Goal: Find contact information: Find contact information

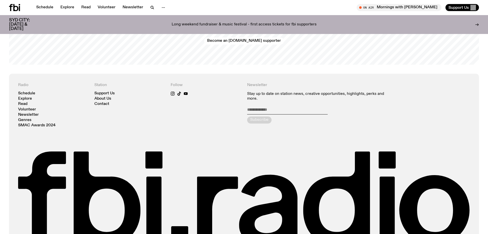
scroll to position [1229, 0]
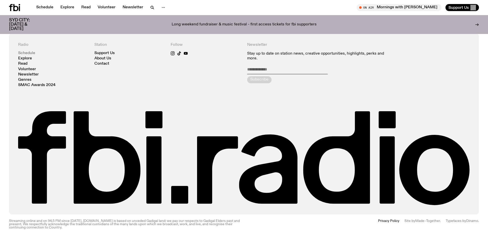
click at [26, 51] on link "Schedule" at bounding box center [26, 53] width 17 height 4
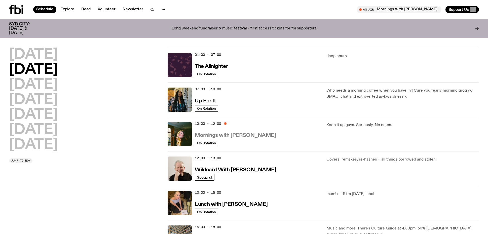
click at [205, 138] on h3 "Mornings with [PERSON_NAME]" at bounding box center [235, 135] width 81 height 5
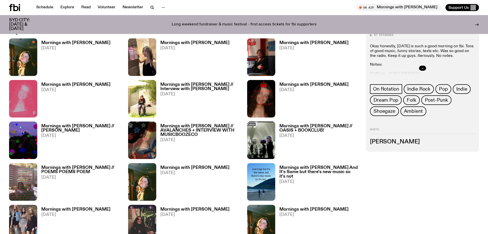
scroll to position [319, 0]
click at [423, 67] on icon "button" at bounding box center [422, 68] width 3 height 3
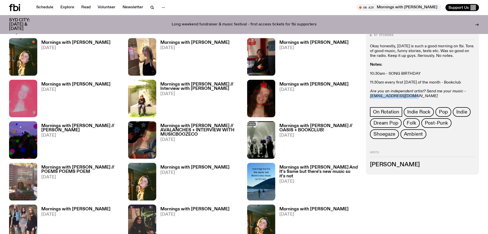
drag, startPoint x: 412, startPoint y: 95, endPoint x: 370, endPoint y: 97, distance: 42.6
click at [370, 97] on p "Are you an independent artist? Send me your music - freya.s@fbiradio.com" at bounding box center [422, 94] width 105 height 10
copy em "freya.s@fbiradio.com"
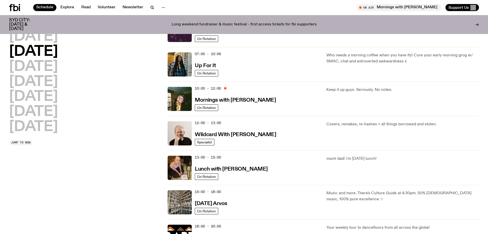
scroll to position [31, 0]
click at [214, 133] on h3 "Wildcard With [PERSON_NAME]" at bounding box center [235, 134] width 81 height 5
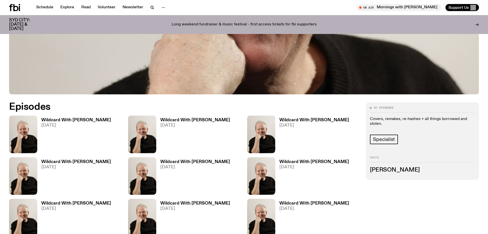
scroll to position [241, 0]
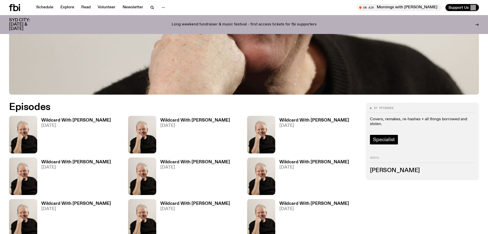
click at [390, 140] on span "Specialist" at bounding box center [384, 140] width 22 height 6
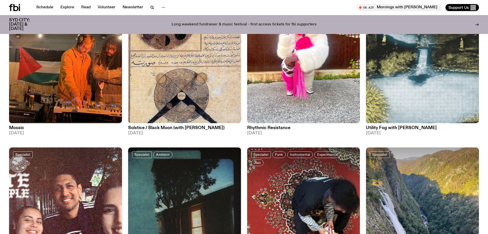
scroll to position [101, 0]
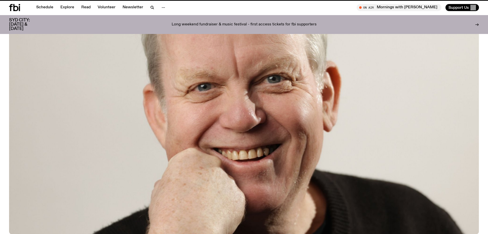
scroll to position [241, 0]
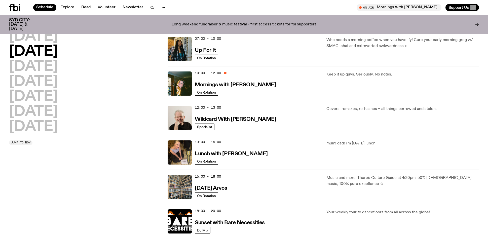
scroll to position [46, 0]
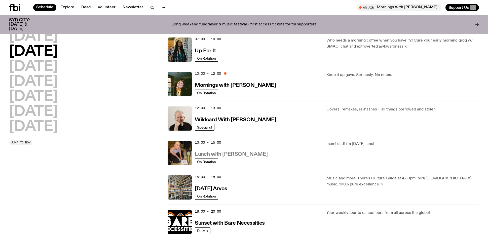
click at [221, 155] on h3 "Lunch with [PERSON_NAME]" at bounding box center [231, 154] width 73 height 5
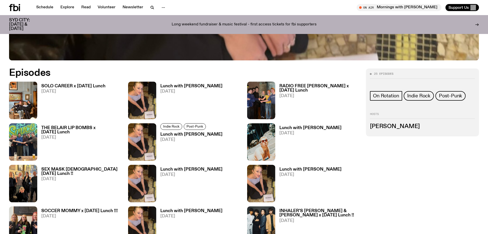
scroll to position [276, 0]
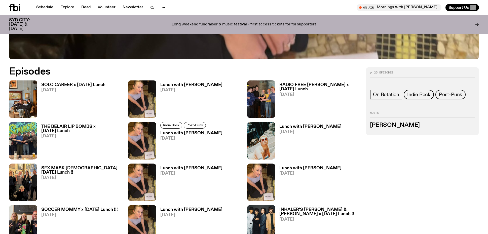
click at [396, 125] on h3 "[PERSON_NAME]" at bounding box center [422, 125] width 105 height 6
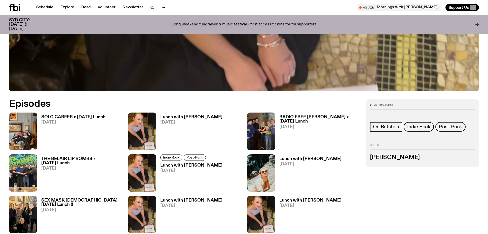
scroll to position [241, 0]
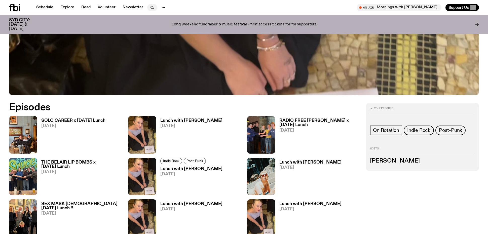
click at [150, 6] on icon "button" at bounding box center [152, 8] width 6 height 6
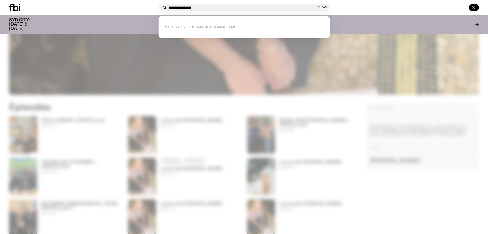
type input "**********"
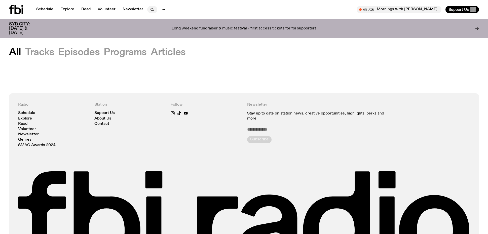
click at [151, 10] on icon "button" at bounding box center [152, 9] width 2 height 2
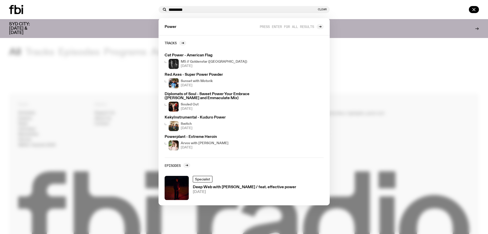
type input "*********"
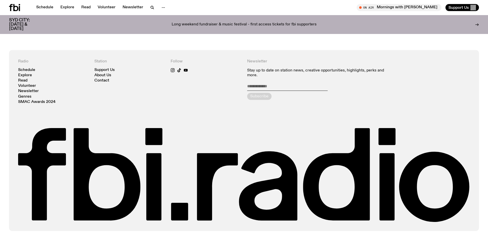
scroll to position [726, 0]
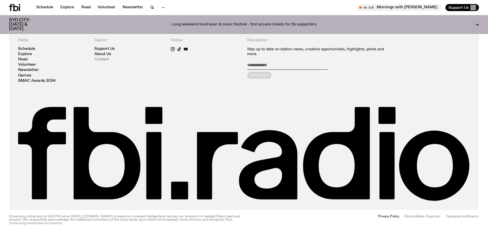
click at [104, 59] on link "Contact" at bounding box center [101, 60] width 15 height 4
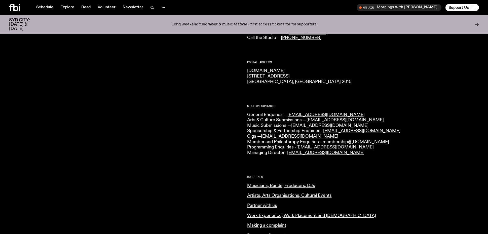
scroll to position [63, 0]
drag, startPoint x: 336, startPoint y: 126, endPoint x: 476, endPoint y: 157, distance: 142.6
click at [293, 126] on p "General Enquiries — info@fbiradio.com Arts & Culture Submissions — culture@fbir…" at bounding box center [363, 135] width 232 height 44
copy link "music@fbiradio.com"
click at [263, 186] on link "Musicians, Bands, Producers, DJs" at bounding box center [281, 186] width 68 height 5
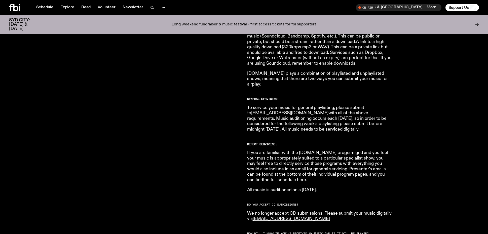
scroll to position [243, 0]
click at [263, 177] on link "the full schedule here" at bounding box center [284, 179] width 43 height 5
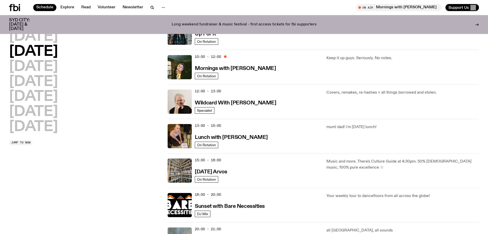
scroll to position [63, 0]
click at [236, 138] on h3 "Lunch with [PERSON_NAME]" at bounding box center [231, 137] width 73 height 5
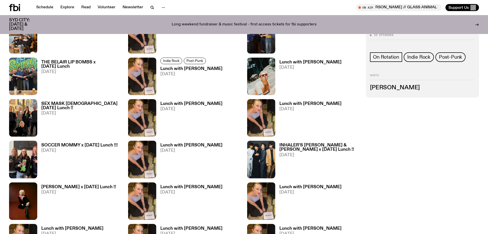
scroll to position [335, 0]
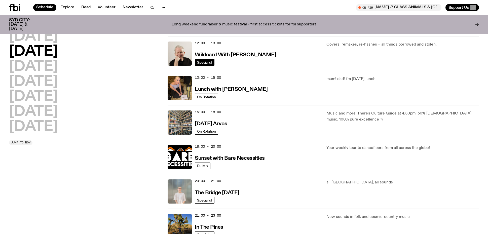
scroll to position [113, 0]
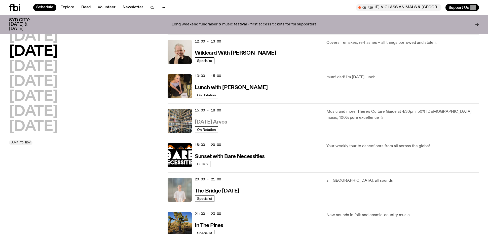
click at [214, 121] on h3 "[DATE] Arvos" at bounding box center [211, 121] width 32 height 5
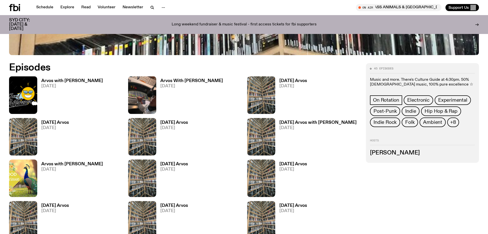
scroll to position [281, 0]
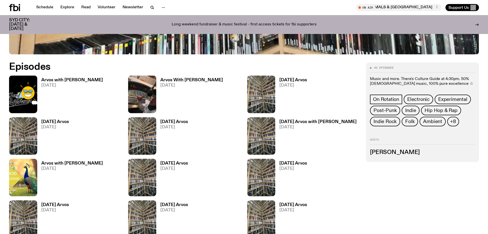
click at [449, 119] on button "+8" at bounding box center [453, 122] width 12 height 10
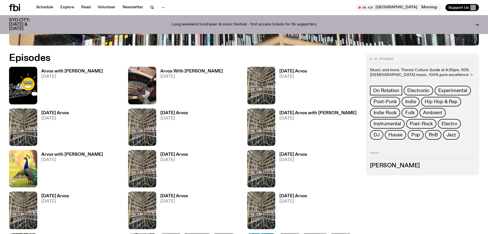
scroll to position [290, 0]
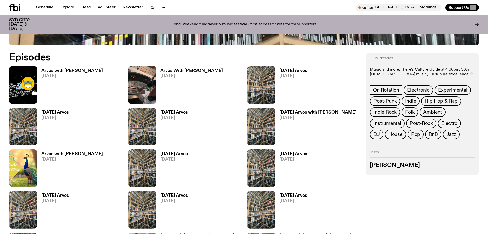
click at [384, 163] on h3 "[PERSON_NAME]" at bounding box center [422, 165] width 105 height 6
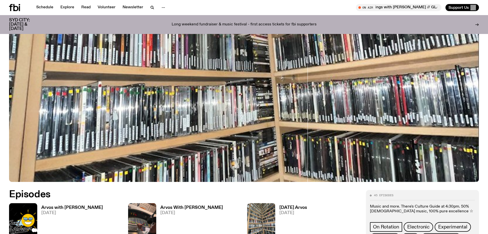
scroll to position [153, 0]
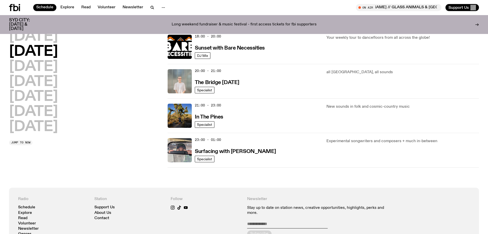
scroll to position [222, 0]
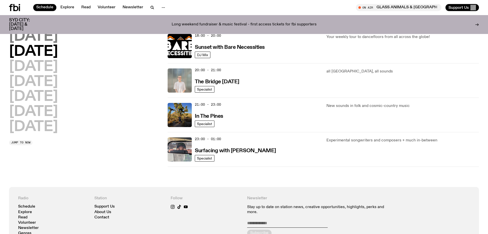
click at [40, 38] on h2 "[DATE]" at bounding box center [33, 37] width 49 height 14
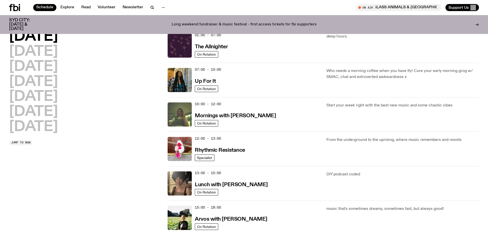
scroll to position [14, 0]
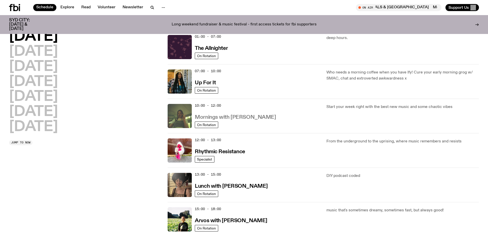
click at [214, 117] on h3 "Mornings with [PERSON_NAME]" at bounding box center [235, 117] width 81 height 5
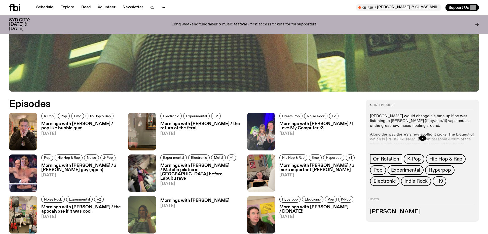
scroll to position [249, 0]
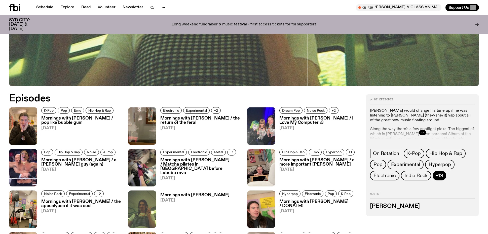
click at [440, 173] on span "+19" at bounding box center [438, 176] width 7 height 6
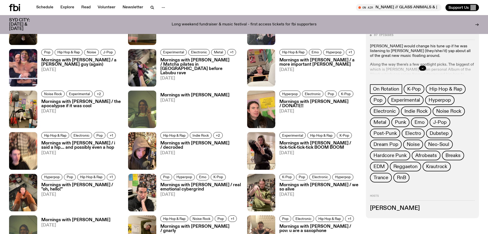
scroll to position [350, 0]
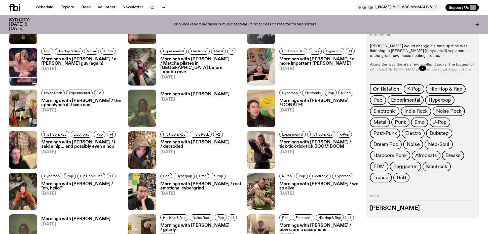
click at [392, 208] on h3 "[PERSON_NAME]" at bounding box center [422, 208] width 105 height 6
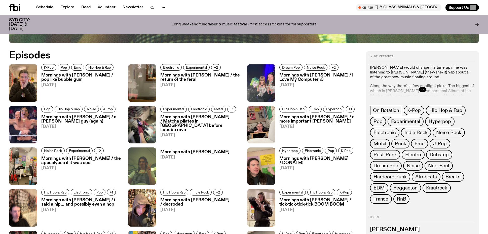
scroll to position [271, 0]
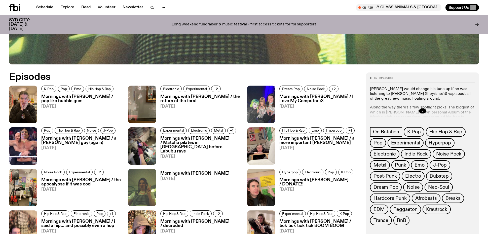
click at [421, 110] on icon "button" at bounding box center [422, 110] width 3 height 3
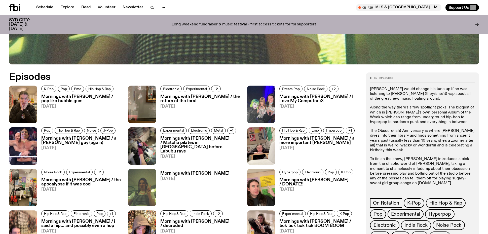
click at [442, 195] on link "[PERSON_NAME][EMAIL_ADDRESS][DOMAIN_NAME]" at bounding box center [406, 199] width 72 height 9
drag, startPoint x: 463, startPoint y: 186, endPoint x: 428, endPoint y: 186, distance: 35.7
click at [428, 190] on p "To get in touch, hit [PERSON_NAME] up at [PERSON_NAME][EMAIL_ADDRESS][DOMAIN_NA…" at bounding box center [422, 197] width 105 height 15
copy link "[PERSON_NAME][EMAIL_ADDRESS][DOMAIN_NAME]"
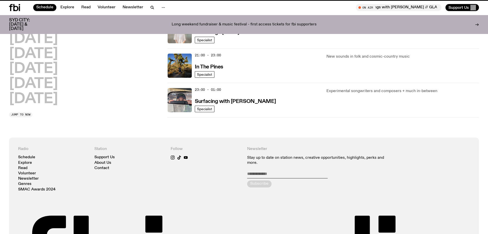
scroll to position [14, 0]
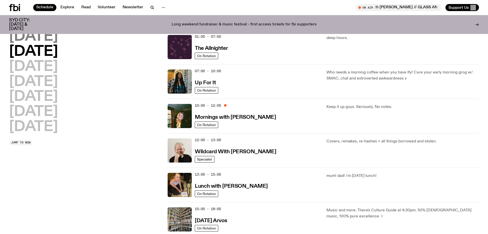
click at [36, 34] on h2 "[DATE]" at bounding box center [33, 37] width 49 height 14
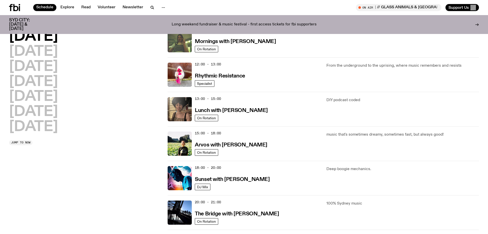
scroll to position [90, 0]
click at [229, 145] on h3 "Arvos with [PERSON_NAME]" at bounding box center [231, 144] width 72 height 5
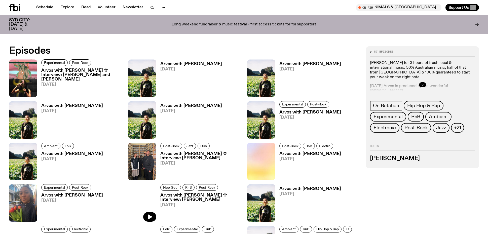
scroll to position [300, 0]
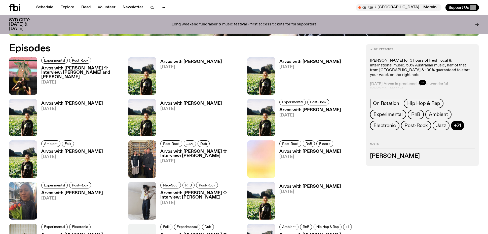
click at [457, 125] on span "+21" at bounding box center [457, 126] width 7 height 6
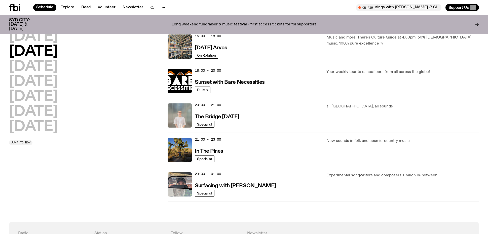
scroll to position [187, 0]
click at [42, 34] on h2 "[DATE]" at bounding box center [33, 37] width 49 height 14
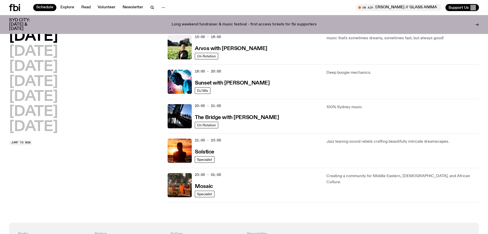
scroll to position [188, 0]
click at [33, 56] on h2 "[DATE]" at bounding box center [33, 52] width 49 height 14
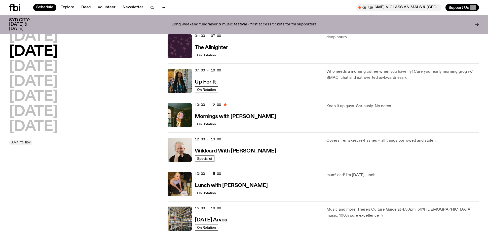
scroll to position [14, 0]
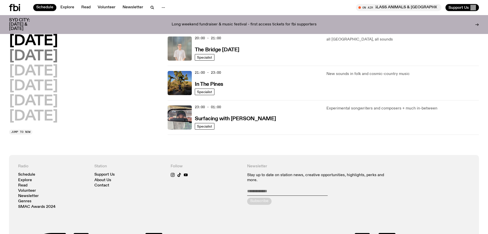
click at [38, 60] on h2 "[DATE]" at bounding box center [33, 56] width 49 height 14
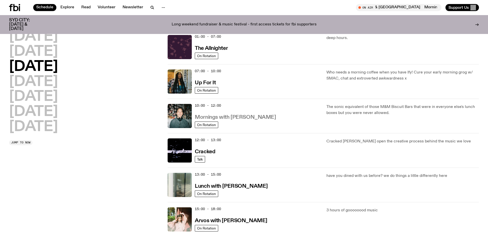
click at [225, 116] on h3 "Mornings with [PERSON_NAME]" at bounding box center [235, 117] width 81 height 5
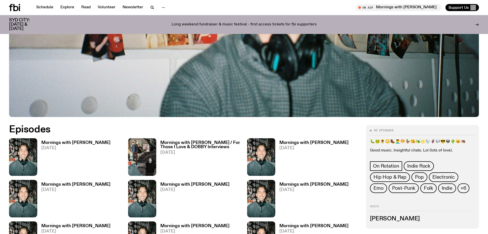
scroll to position [219, 0]
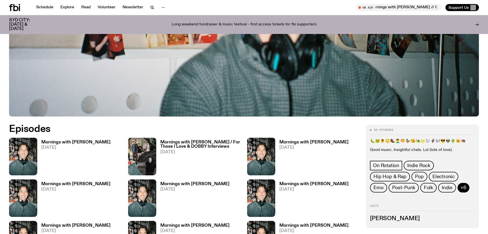
click at [461, 185] on span "+6" at bounding box center [463, 188] width 6 height 6
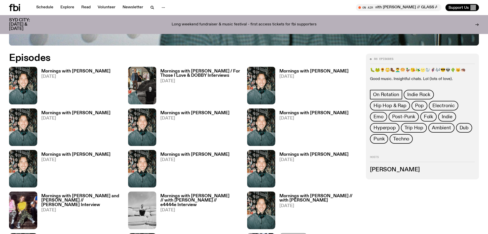
scroll to position [291, 0]
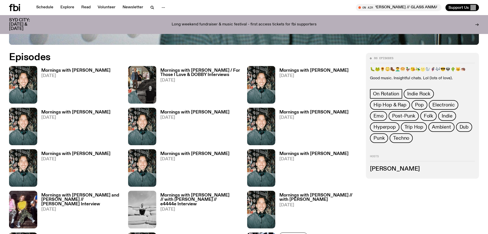
click at [394, 170] on h3 "[PERSON_NAME]" at bounding box center [422, 169] width 105 height 6
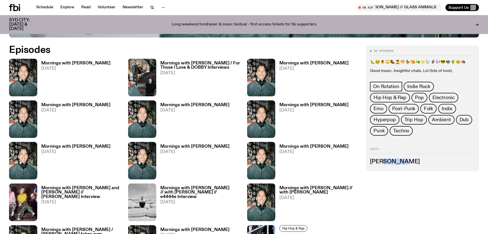
scroll to position [297, 0]
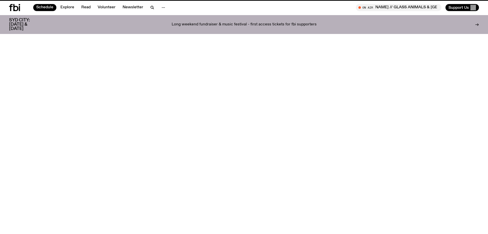
scroll to position [14, 0]
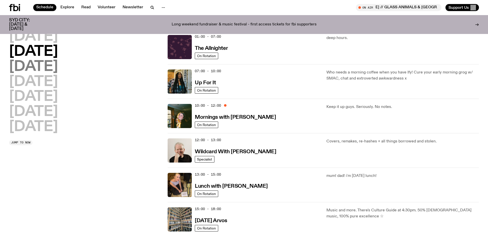
click at [49, 63] on h2 "[DATE]" at bounding box center [33, 67] width 49 height 14
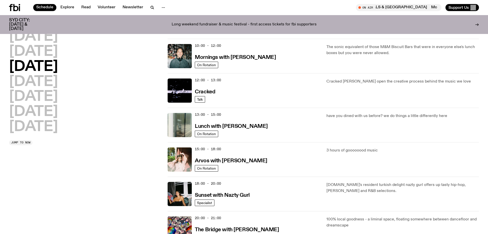
scroll to position [77, 0]
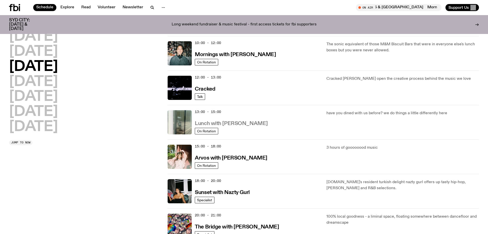
click at [234, 125] on h3 "Lunch with [PERSON_NAME]" at bounding box center [231, 123] width 73 height 5
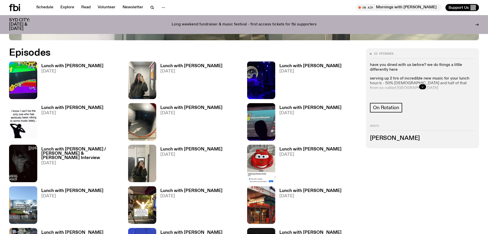
scroll to position [296, 0]
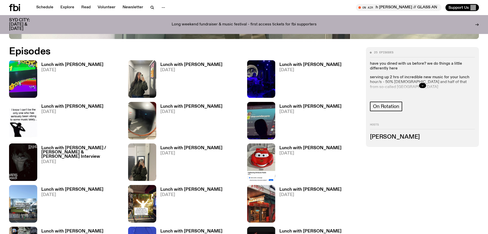
click at [421, 86] on icon "button" at bounding box center [422, 85] width 3 height 3
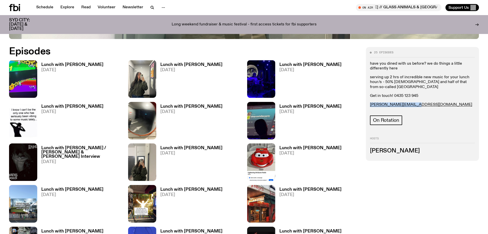
drag, startPoint x: 414, startPoint y: 105, endPoint x: 363, endPoint y: 103, distance: 51.3
click at [363, 103] on div "25 episodes have you dined with us before? we do things a little differently he…" at bounding box center [244, 226] width 488 height 359
copy link "[PERSON_NAME][EMAIL_ADDRESS][DOMAIN_NAME]"
